Goal: Obtain resource: Download file/media

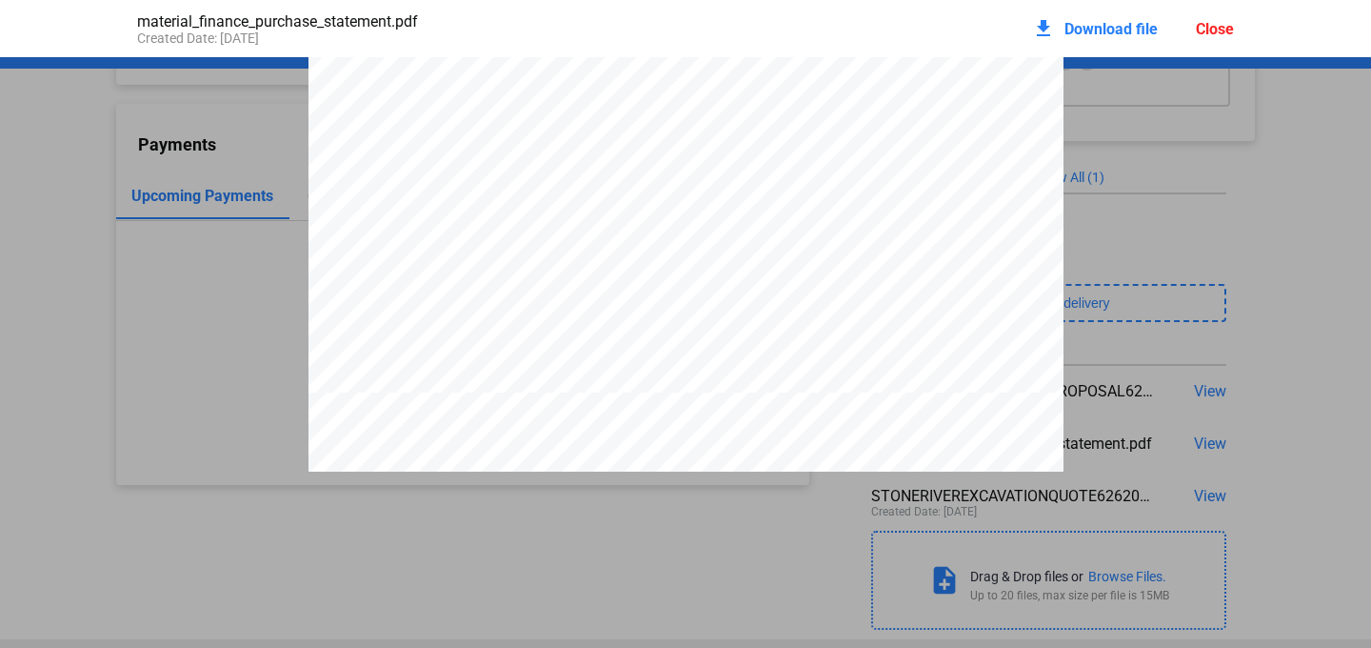
scroll to position [663, 0]
click at [1105, 27] on span "Download file" at bounding box center [1111, 29] width 93 height 18
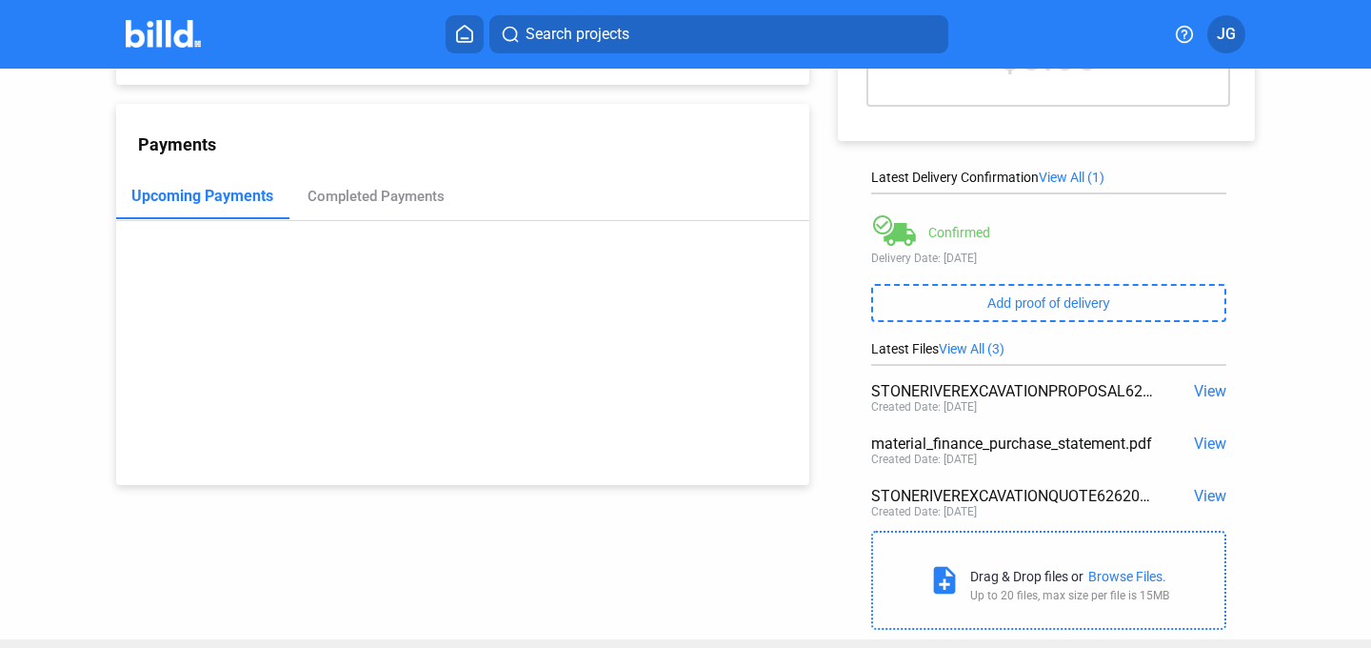
click at [1194, 503] on span "View" at bounding box center [1210, 496] width 32 height 18
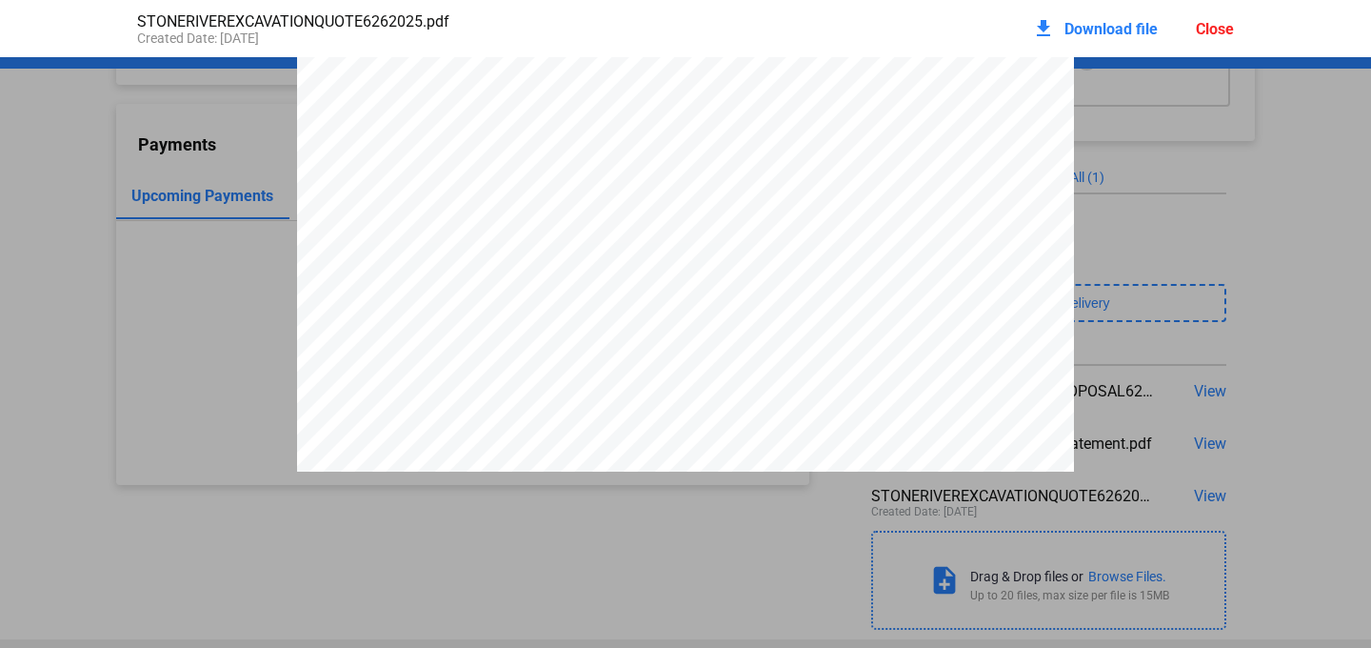
scroll to position [531, 0]
click at [1222, 34] on div "Close" at bounding box center [1215, 29] width 38 height 18
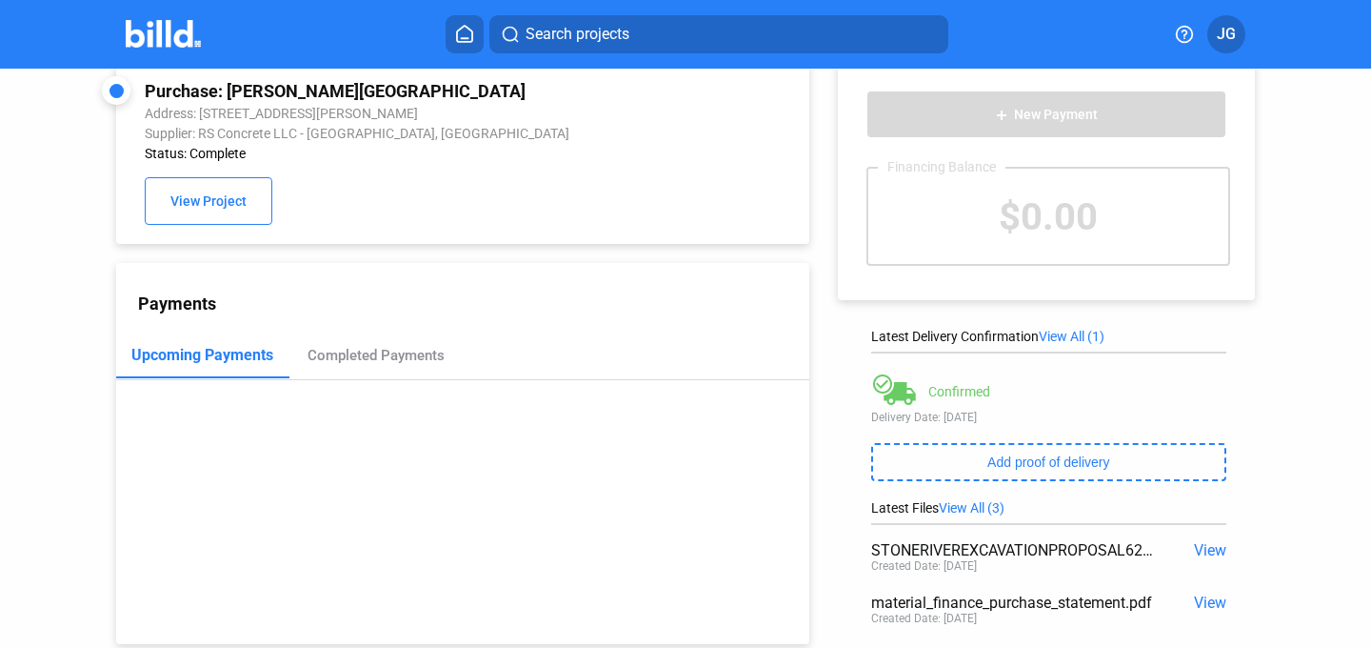
scroll to position [0, 0]
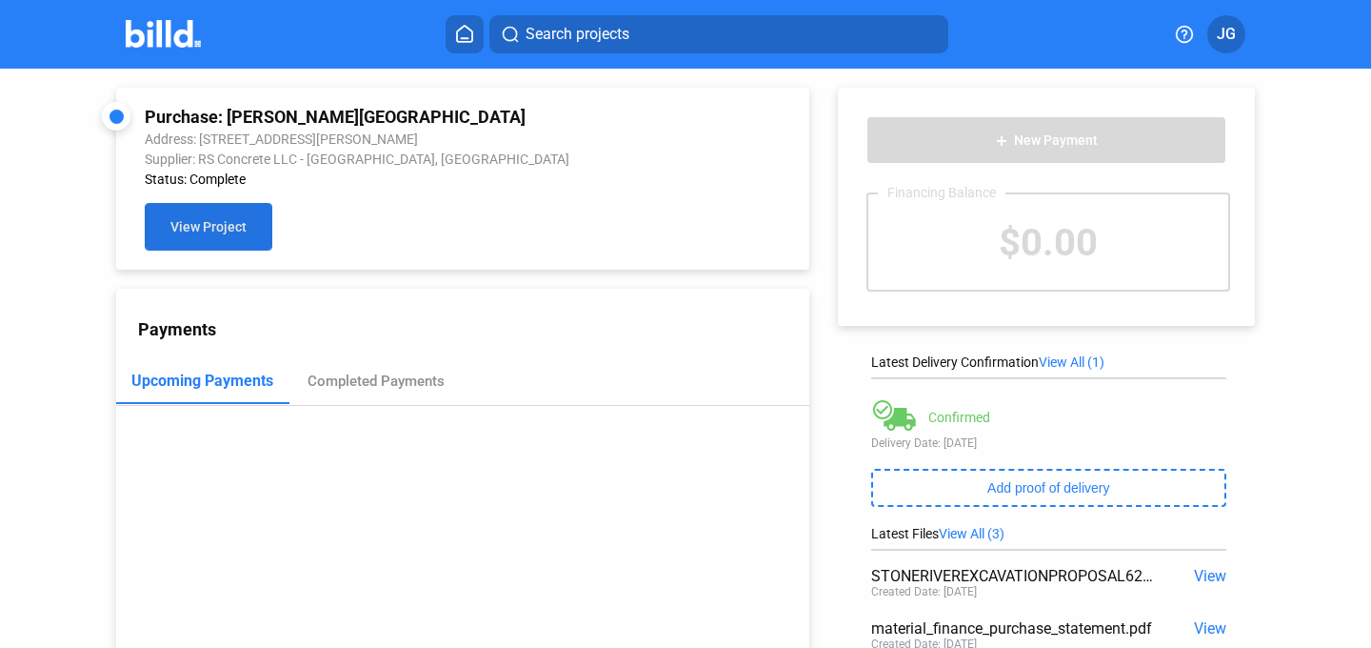
click at [190, 210] on button "View Project" at bounding box center [209, 227] width 128 height 48
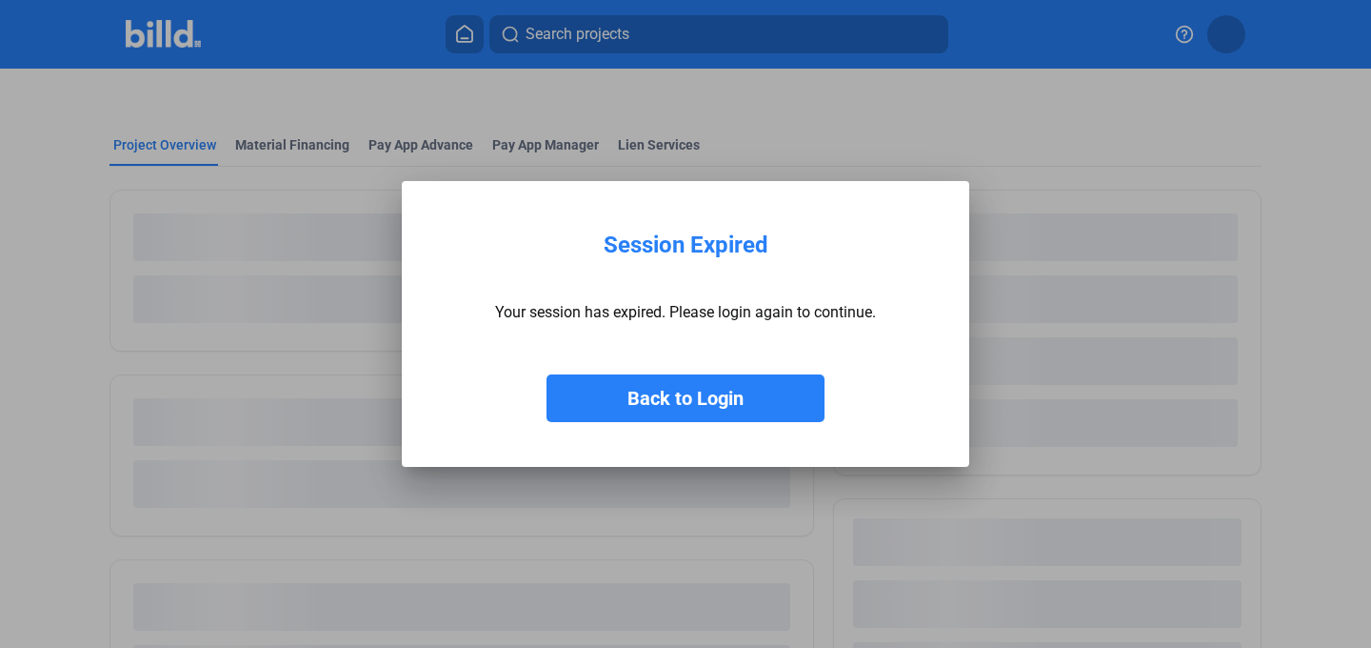
click at [722, 384] on button "Back to Login" at bounding box center [686, 398] width 278 height 48
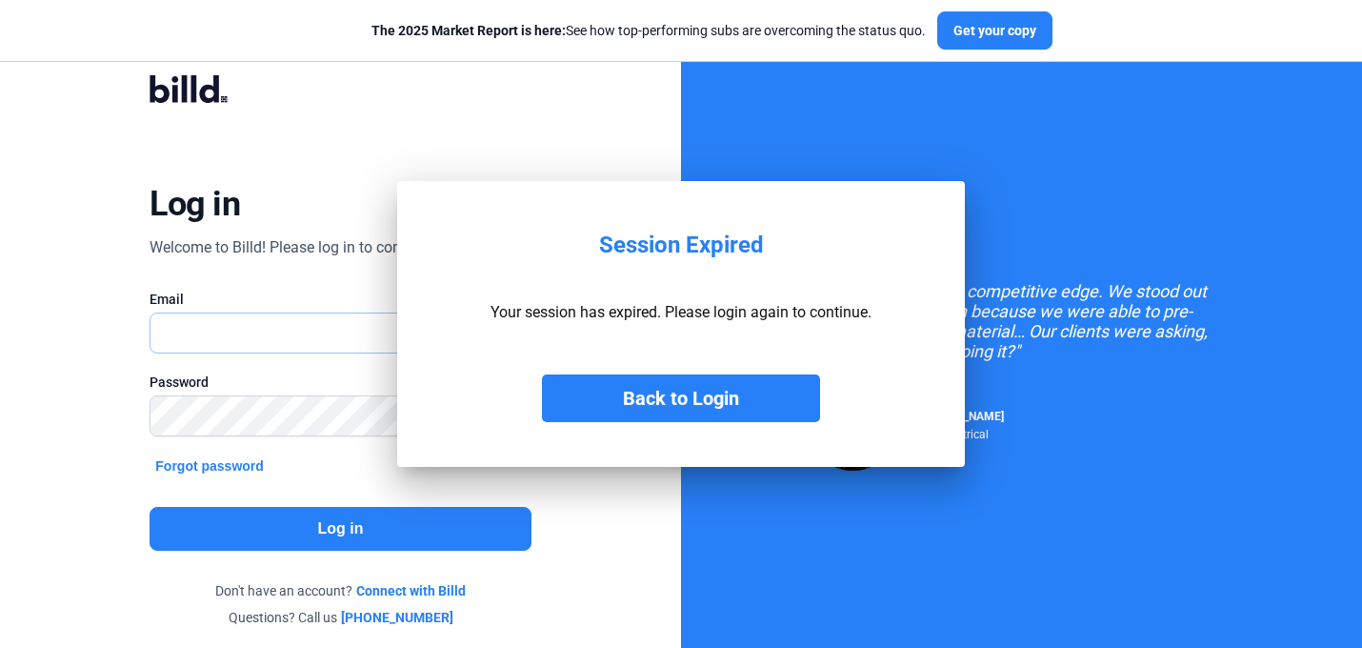
type input "[PERSON_NAME][EMAIL_ADDRESS][DOMAIN_NAME]"
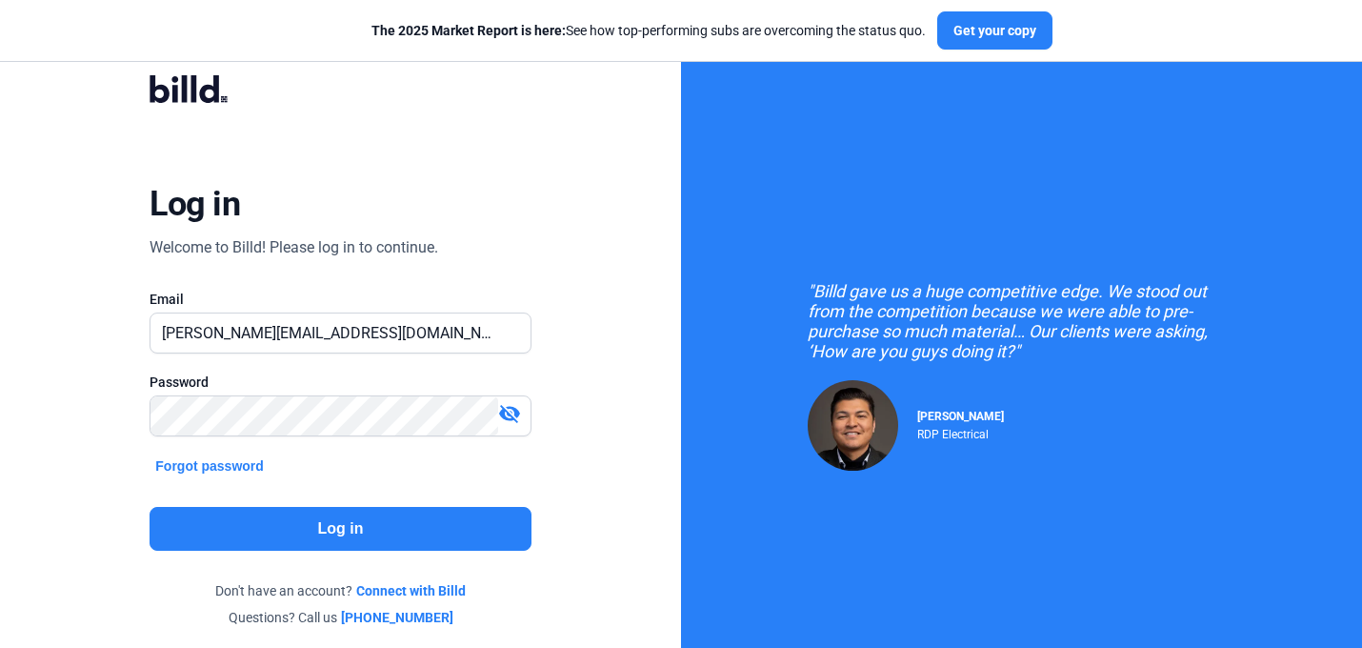
click at [415, 537] on button "Log in" at bounding box center [340, 529] width 381 height 44
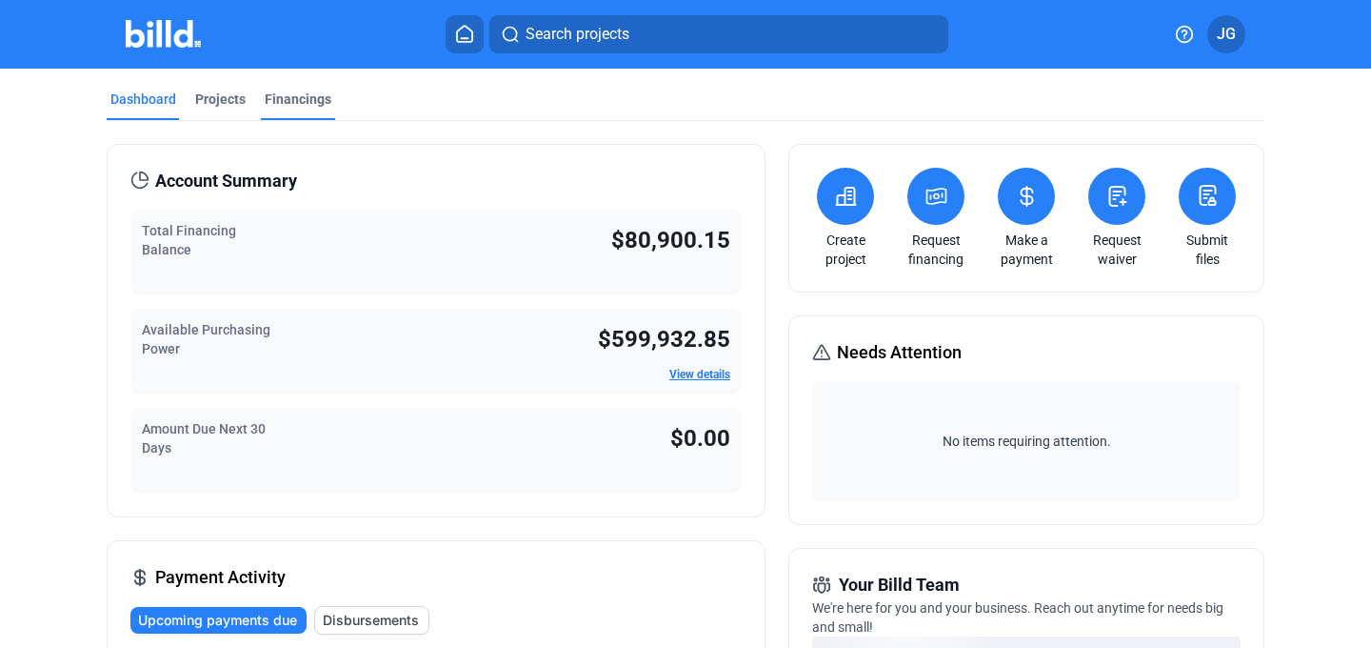
click at [301, 91] on div "Financings" at bounding box center [298, 99] width 67 height 19
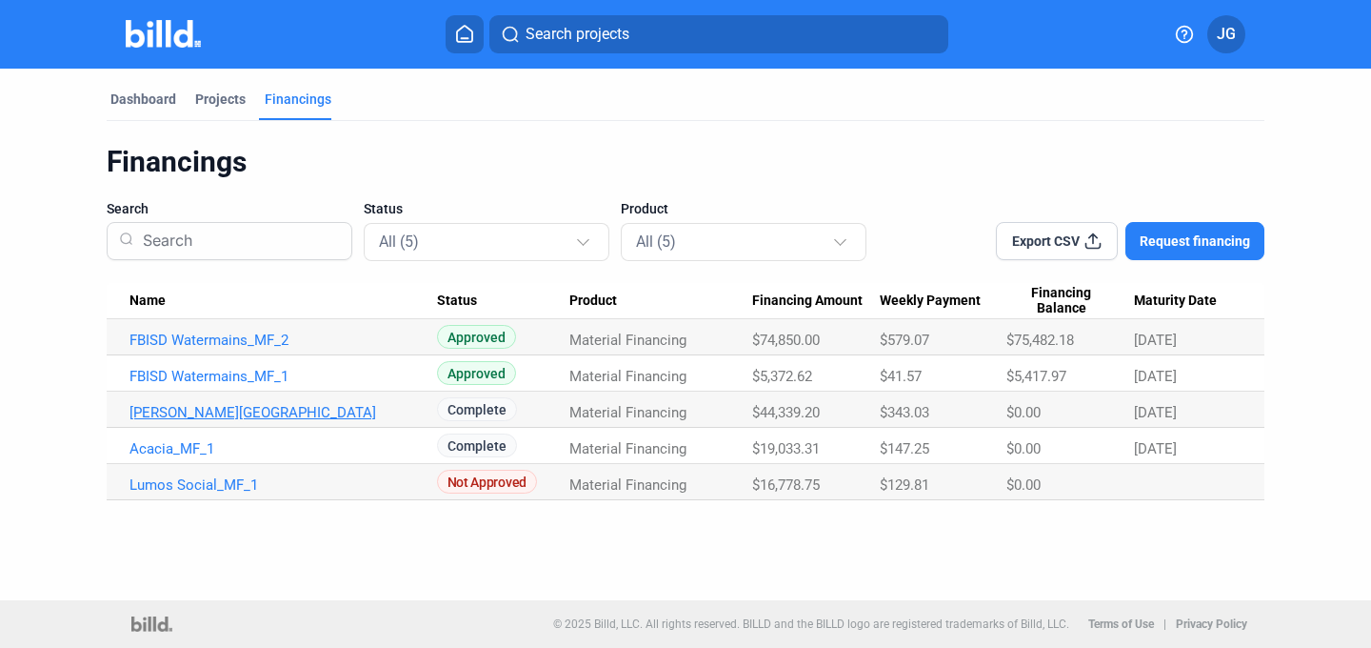
click at [261, 414] on link "[PERSON_NAME][GEOGRAPHIC_DATA]" at bounding box center [284, 412] width 308 height 17
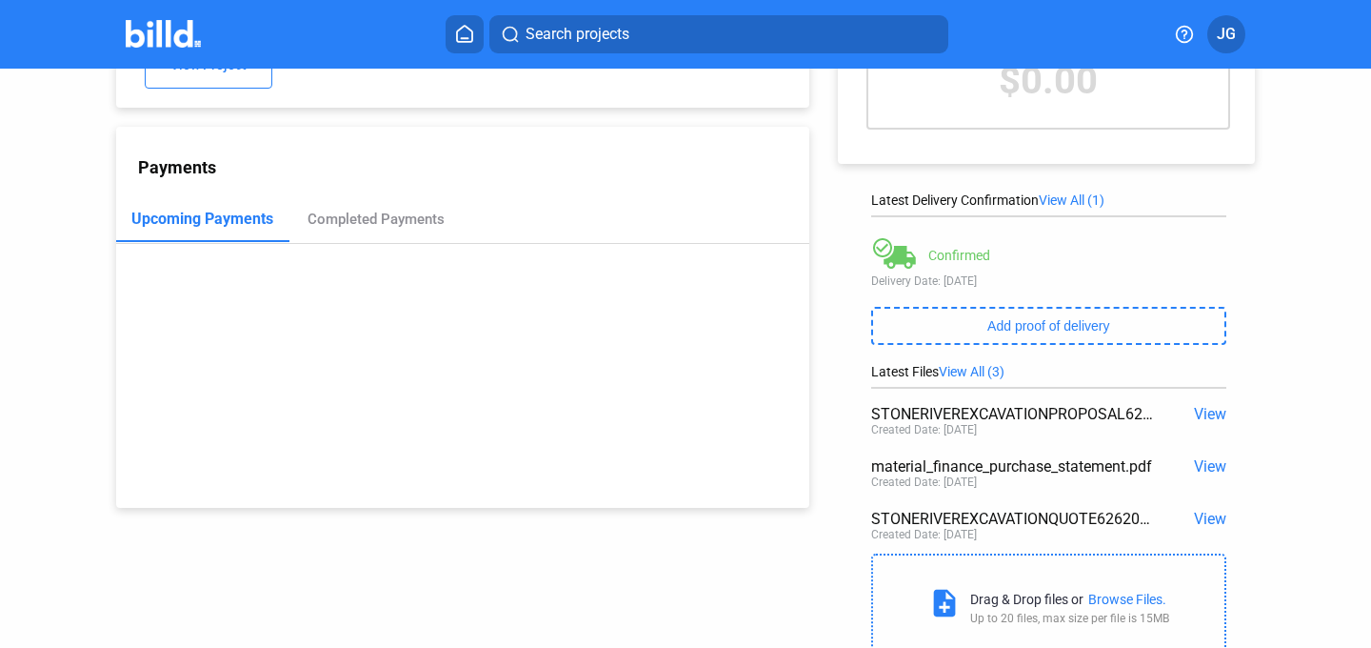
scroll to position [197, 0]
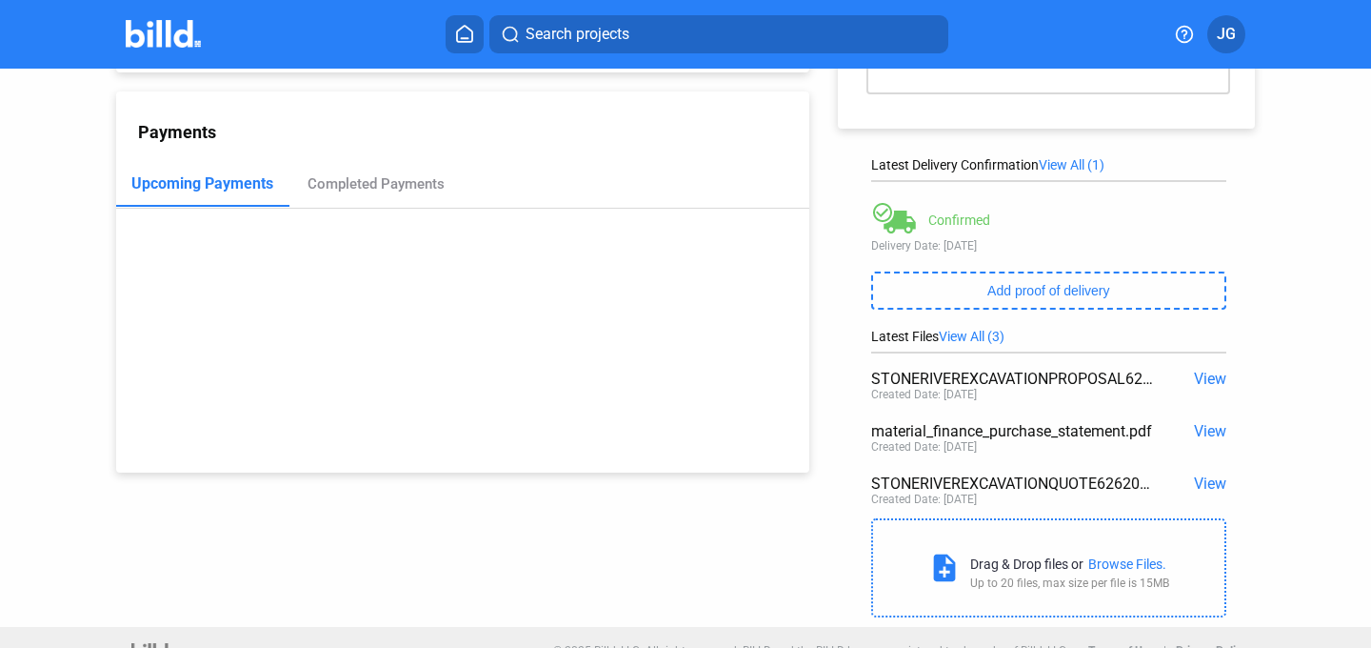
click at [1198, 481] on span "View" at bounding box center [1210, 483] width 32 height 18
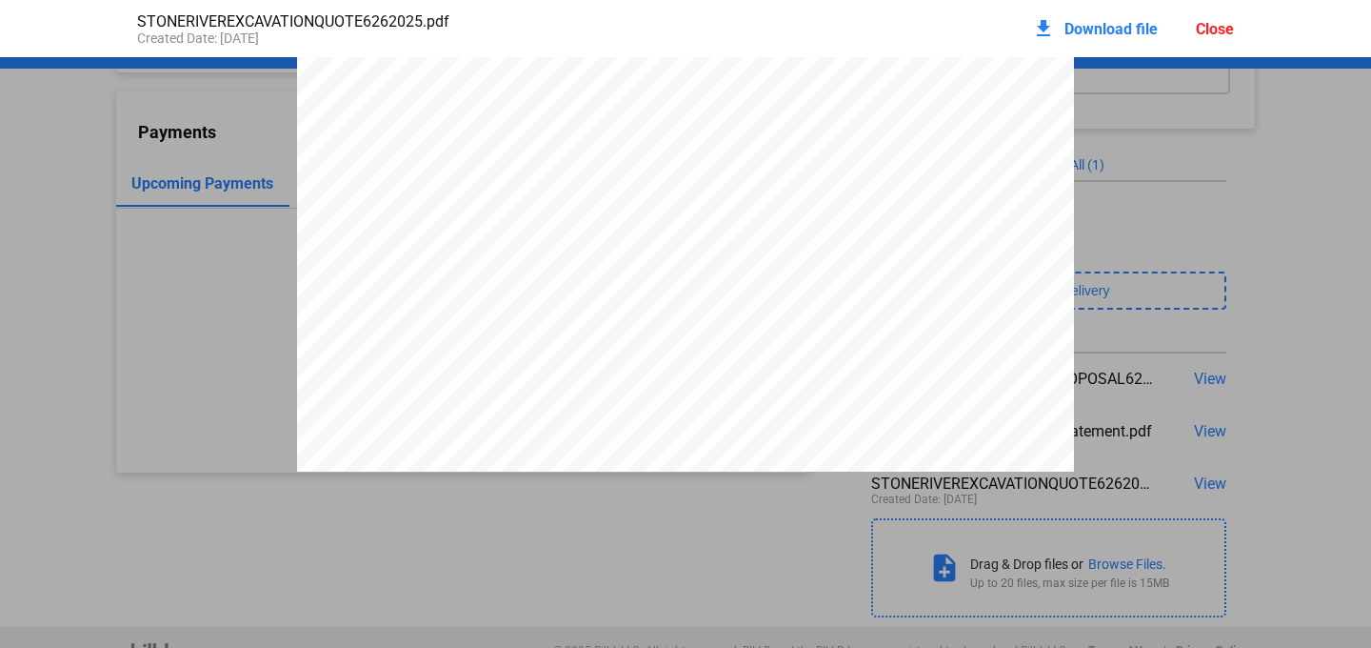
scroll to position [202, 0]
click at [1086, 28] on span "Download file" at bounding box center [1111, 29] width 93 height 18
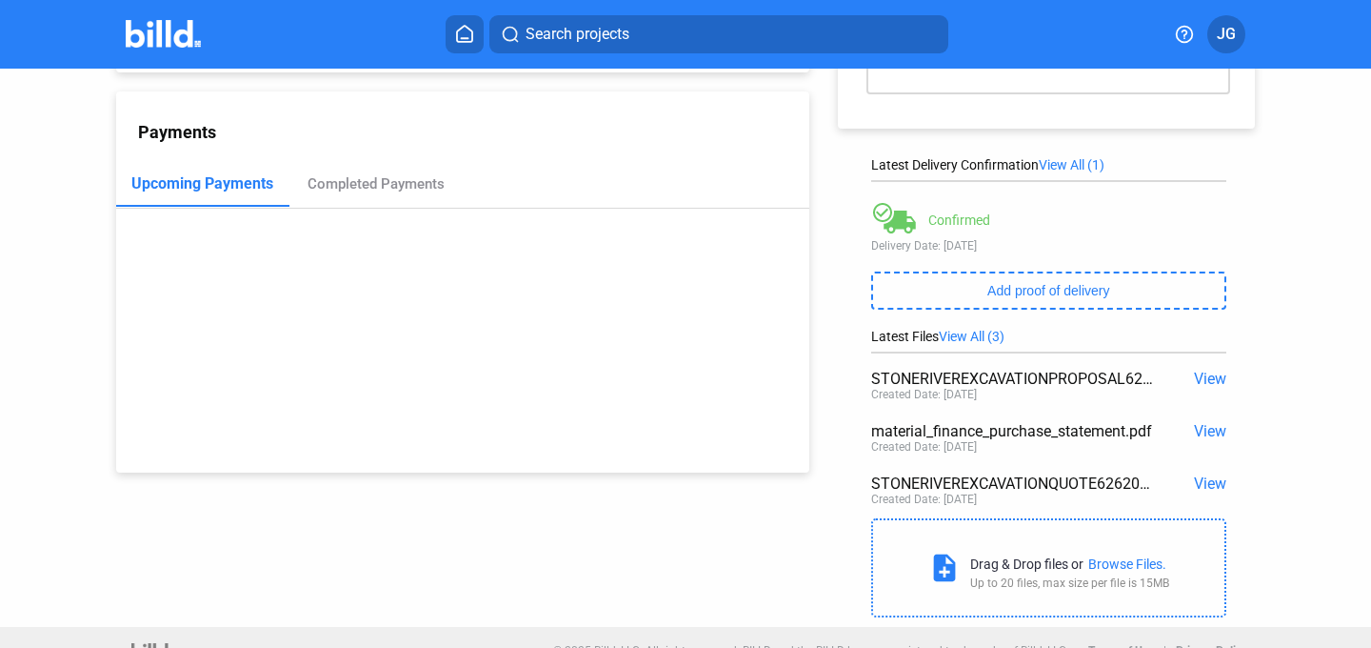
click at [1194, 478] on span "View" at bounding box center [1210, 483] width 32 height 18
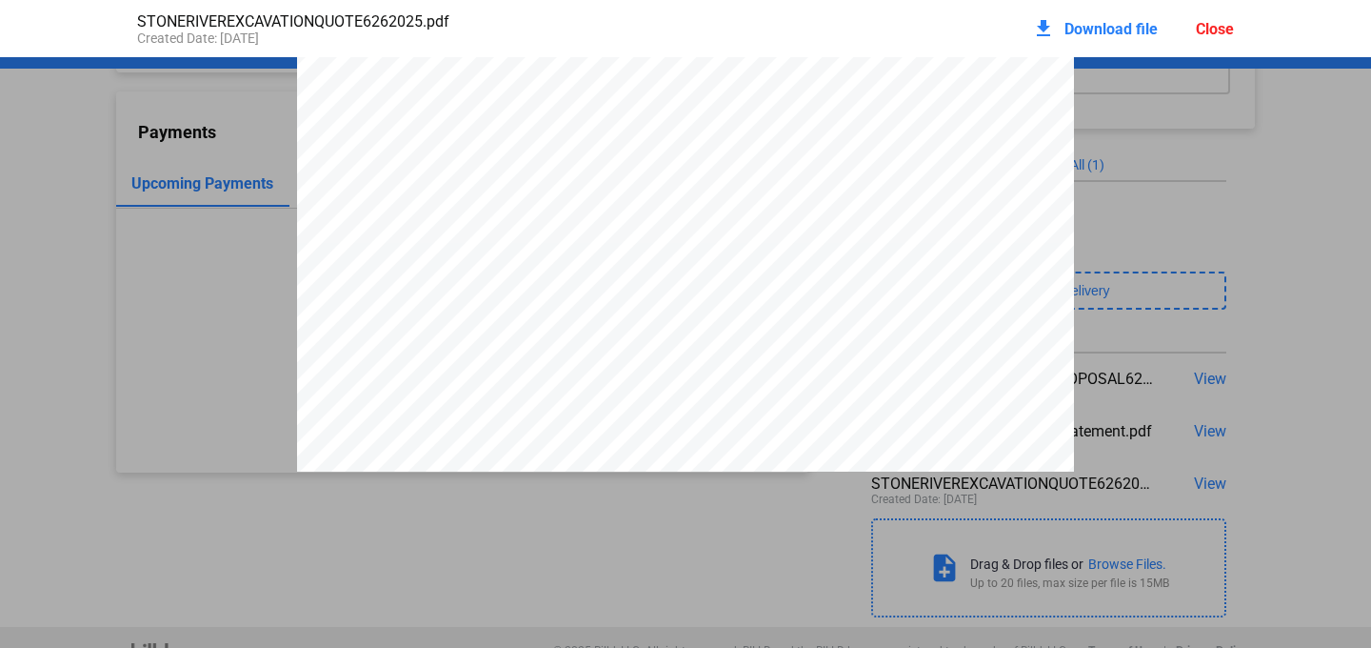
scroll to position [418, 0]
click at [1169, 181] on div at bounding box center [685, 143] width 1371 height 1006
